Goal: Task Accomplishment & Management: Manage account settings

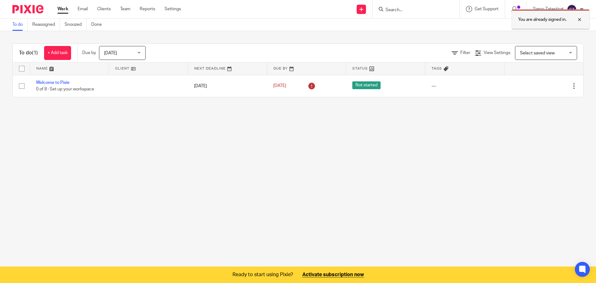
click at [587, 18] on div "You are already signed in." at bounding box center [551, 19] width 78 height 20
click at [576, 6] on img at bounding box center [572, 9] width 10 height 10
click at [560, 23] on span "My profile" at bounding box center [557, 25] width 19 height 4
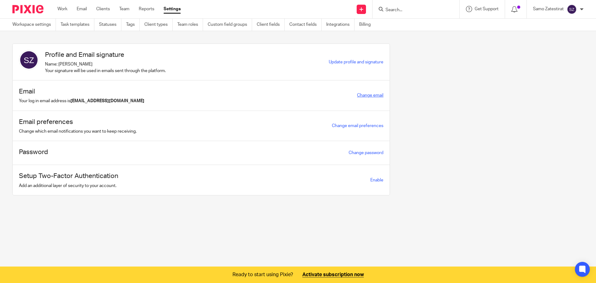
click at [360, 96] on link "Change email" at bounding box center [370, 95] width 26 height 4
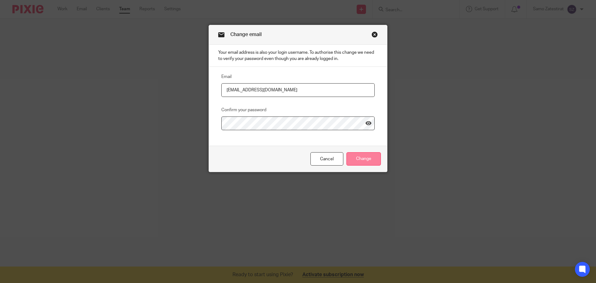
click at [362, 160] on input "Change" at bounding box center [363, 158] width 34 height 13
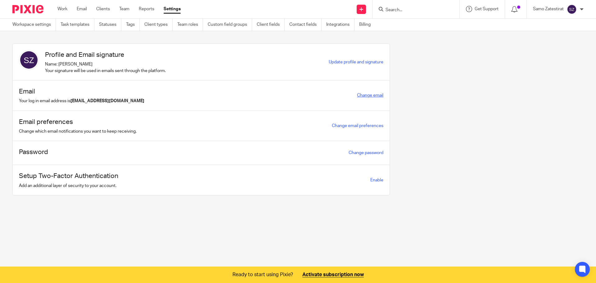
click at [365, 96] on link "Change email" at bounding box center [370, 95] width 26 height 4
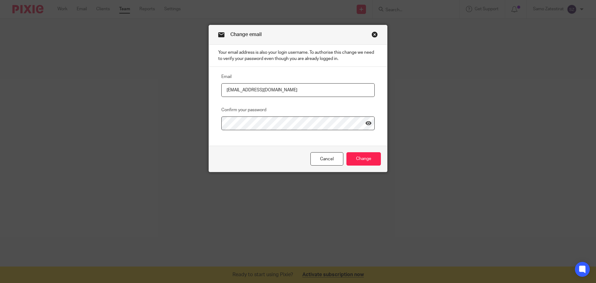
click at [372, 34] on link "Close this dialog window" at bounding box center [375, 35] width 6 height 8
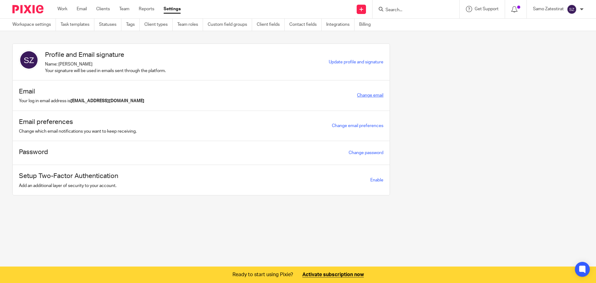
click at [376, 95] on link "Change email" at bounding box center [370, 95] width 26 height 4
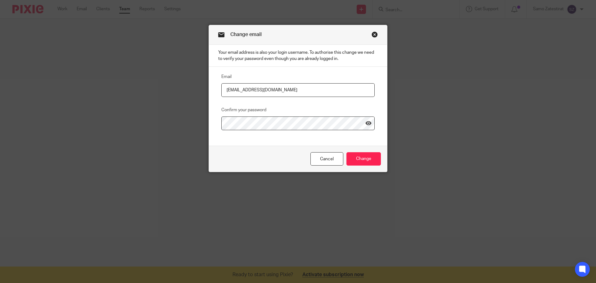
click at [256, 90] on input "[EMAIL_ADDRESS][DOMAIN_NAME]" at bounding box center [297, 90] width 153 height 14
click at [226, 89] on input "[EMAIL_ADDRESS][DOMAIN_NAME]" at bounding box center [297, 90] width 153 height 14
click at [224, 91] on input "[EMAIL_ADDRESS][DOMAIN_NAME]" at bounding box center [297, 90] width 153 height 14
drag, startPoint x: 228, startPoint y: 90, endPoint x: 216, endPoint y: 90, distance: 12.4
click at [216, 90] on div "Email [EMAIL_ADDRESS][DOMAIN_NAME] Confirm your password" at bounding box center [293, 101] width 163 height 57
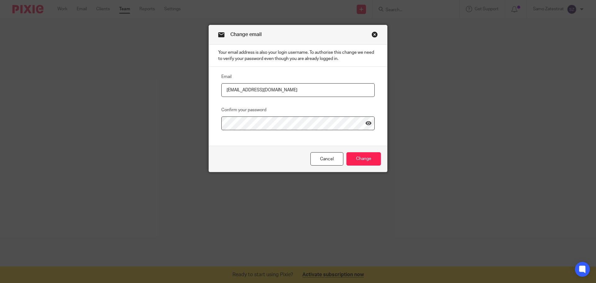
type input "[EMAIL_ADDRESS][DOMAIN_NAME]"
click at [361, 158] on input "Change" at bounding box center [363, 158] width 34 height 13
